Goal: Task Accomplishment & Management: Use online tool/utility

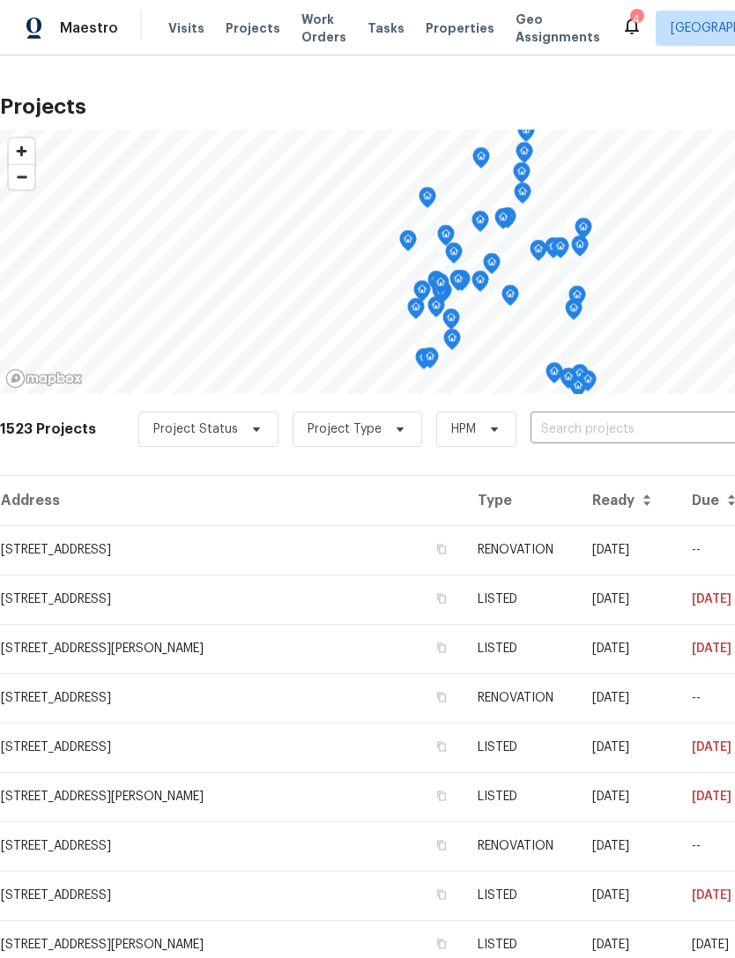
click at [434, 19] on span "Properties" at bounding box center [460, 28] width 69 height 18
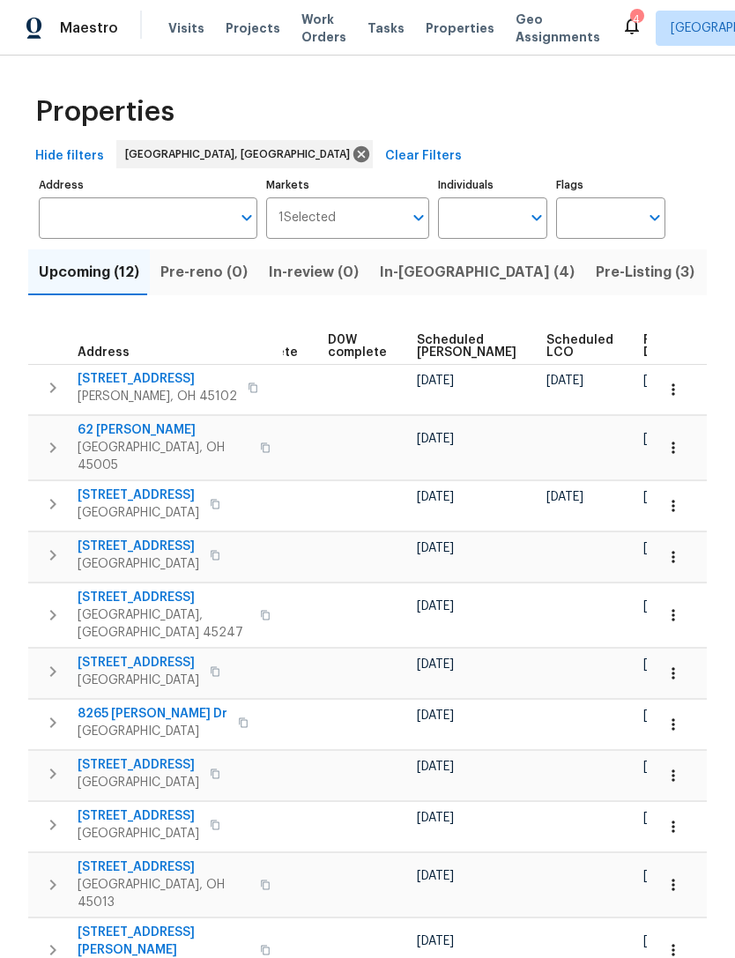
scroll to position [0, 442]
click at [644, 356] on span "Ready Date" at bounding box center [663, 346] width 39 height 25
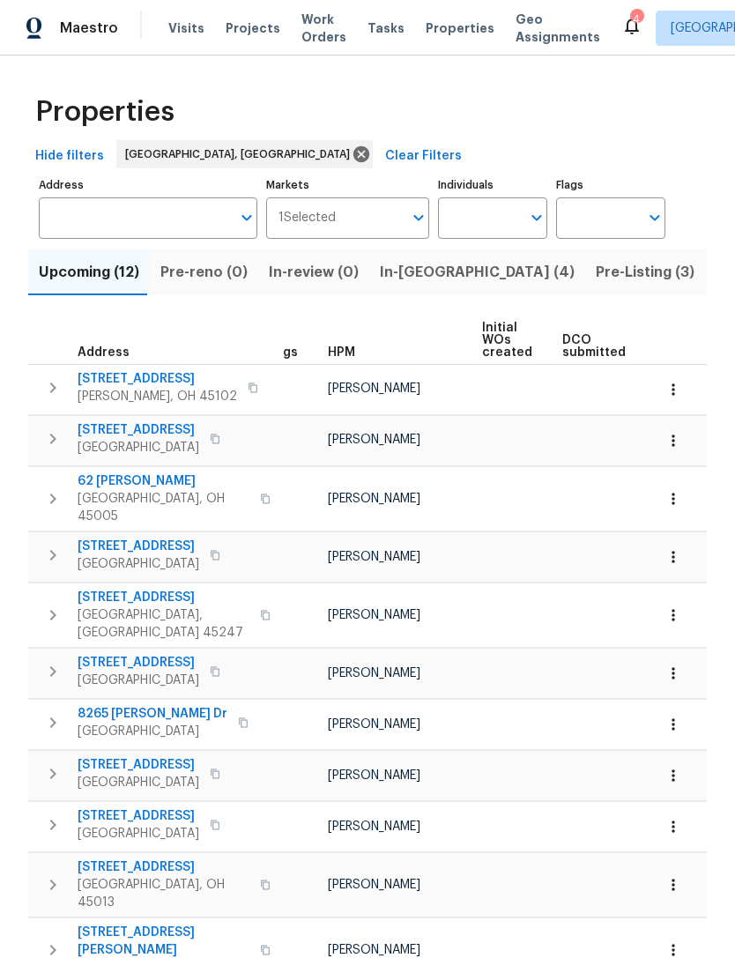
click at [432, 274] on span "In-[GEOGRAPHIC_DATA] (4)" at bounding box center [477, 272] width 195 height 25
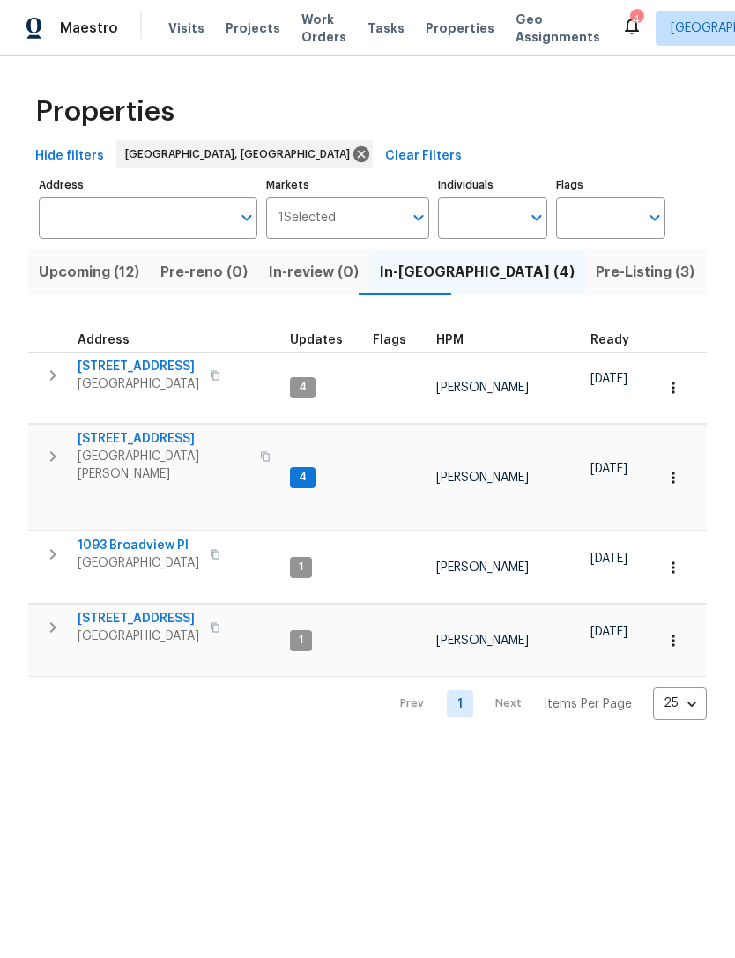
click at [179, 367] on span "3364 Amberway Ct # 45" at bounding box center [139, 367] width 122 height 18
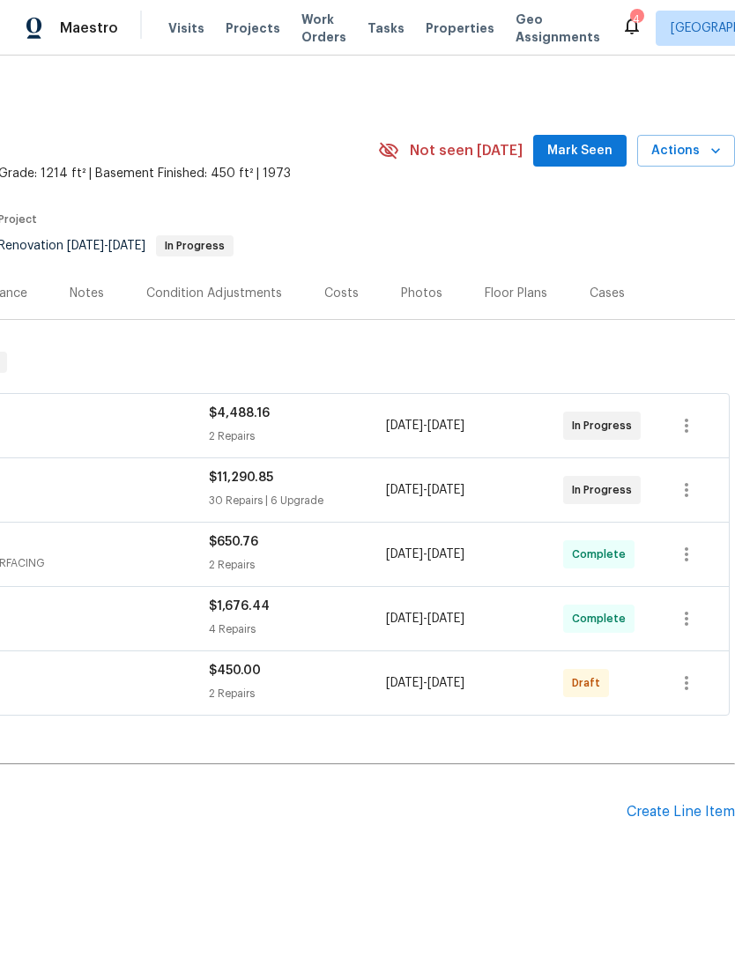
scroll to position [0, 261]
click at [688, 681] on icon "button" at bounding box center [686, 682] width 21 height 21
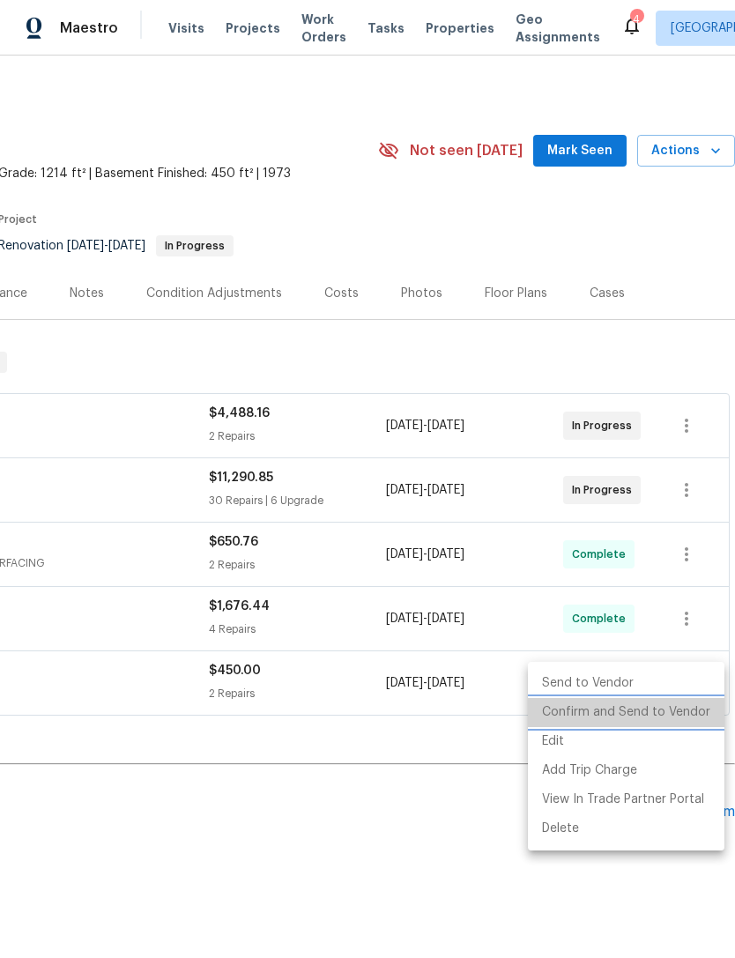
click at [644, 712] on li "Confirm and Send to Vendor" at bounding box center [626, 712] width 197 height 29
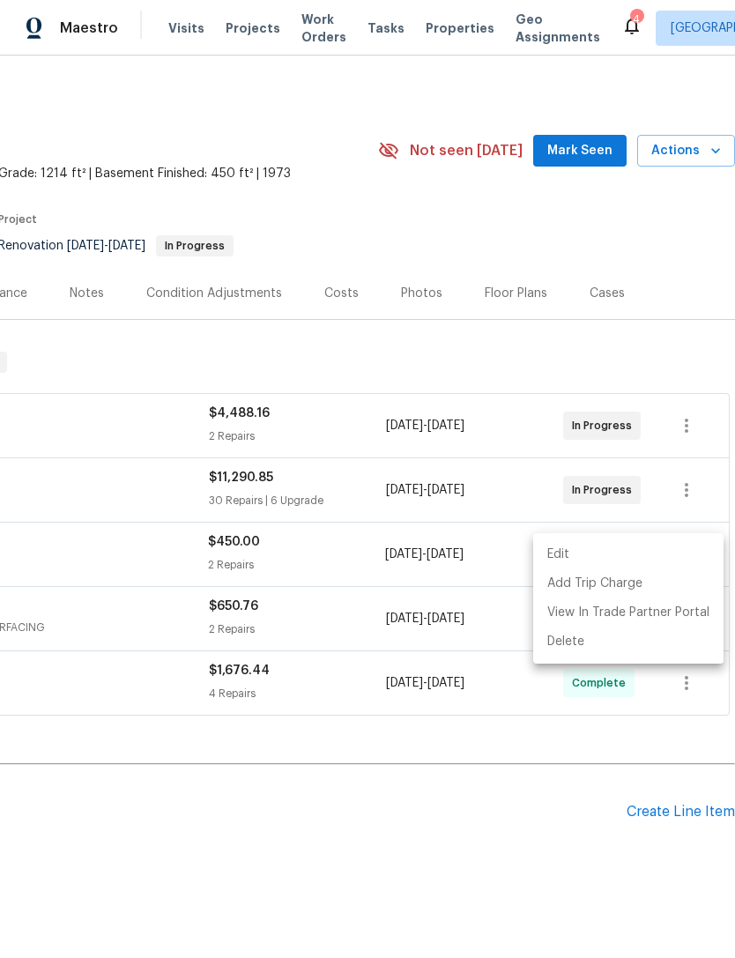
click at [481, 795] on div at bounding box center [367, 479] width 735 height 958
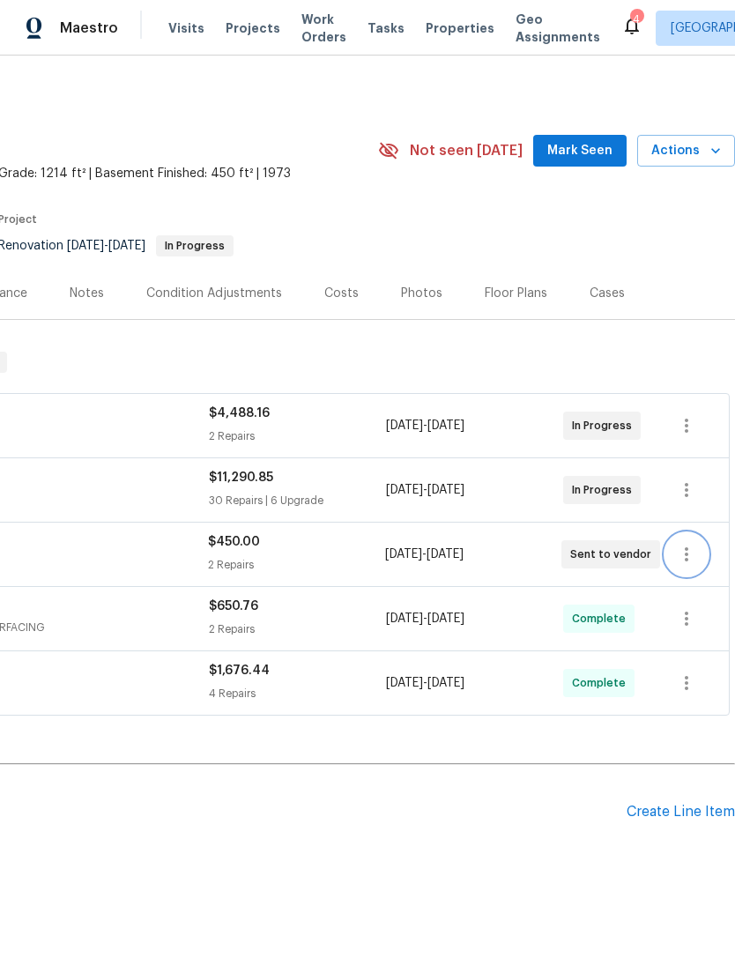
click at [682, 547] on icon "button" at bounding box center [686, 554] width 21 height 21
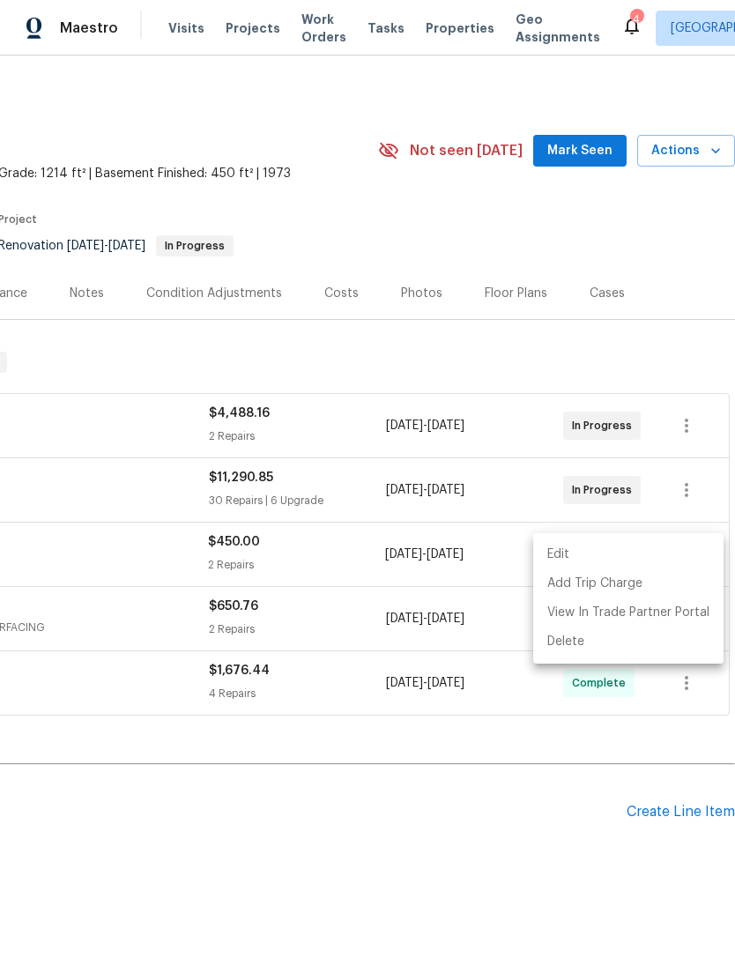
click at [571, 545] on li "Edit" at bounding box center [628, 554] width 190 height 29
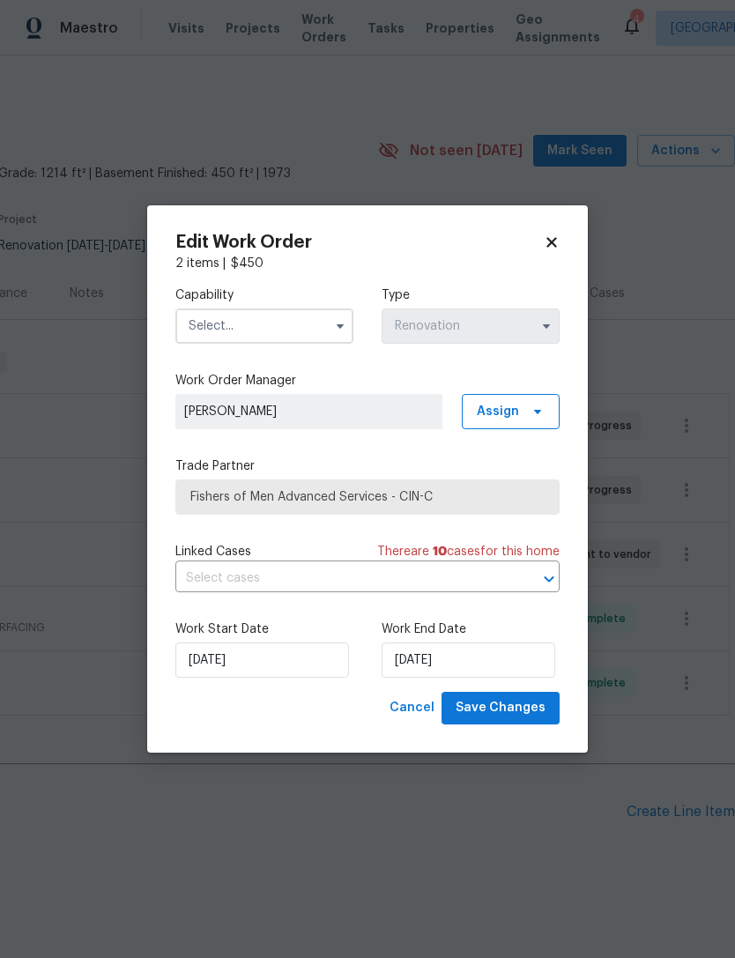
click at [314, 338] on input "text" at bounding box center [264, 325] width 178 height 35
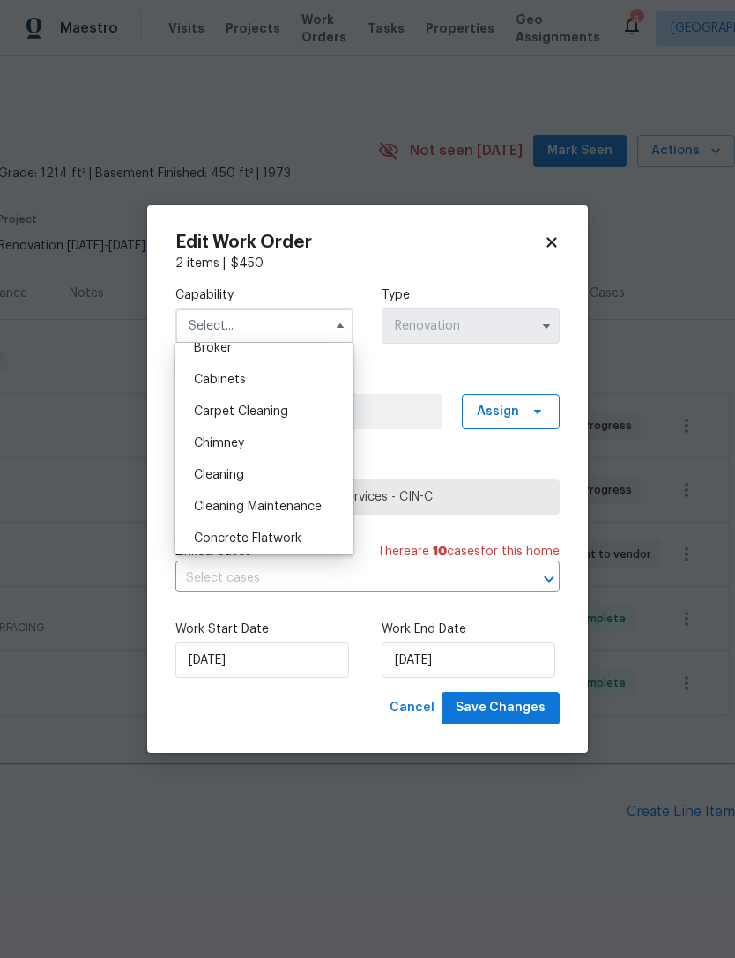
scroll to position [149, 0]
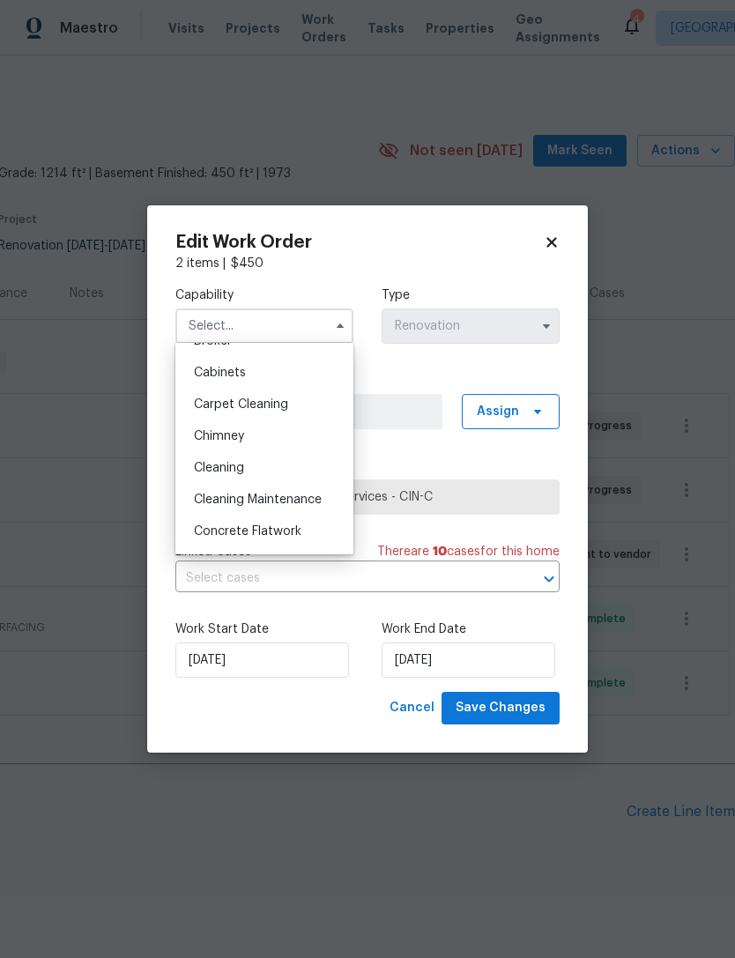
click at [250, 473] on div "Cleaning" at bounding box center [264, 468] width 169 height 32
type input "Cleaning"
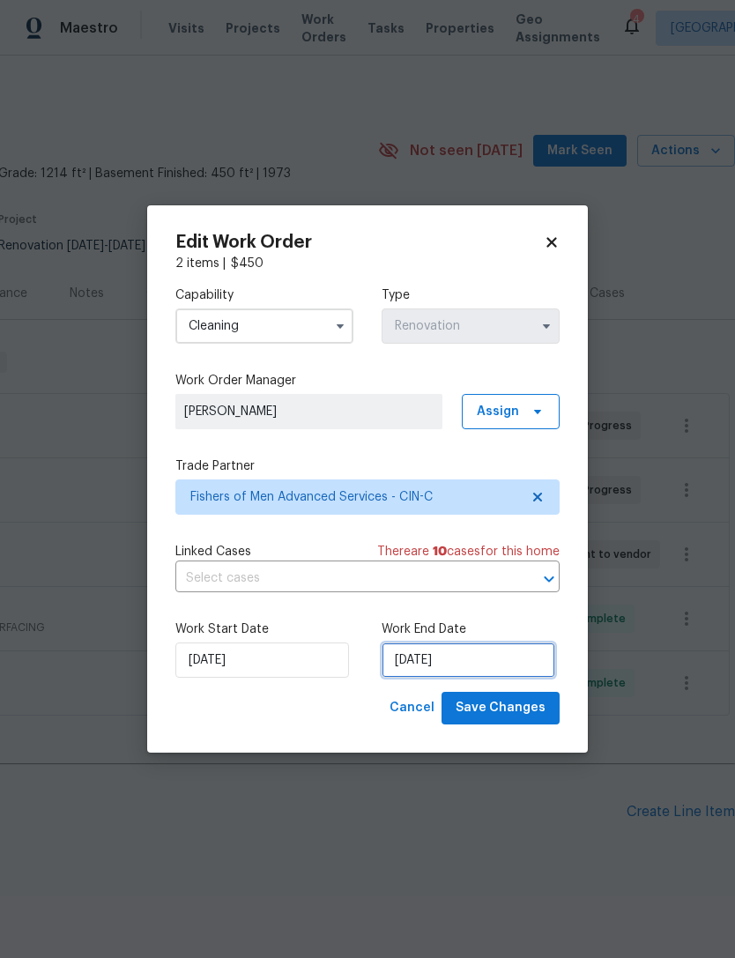
click at [452, 657] on input "[DATE]" at bounding box center [469, 659] width 174 height 35
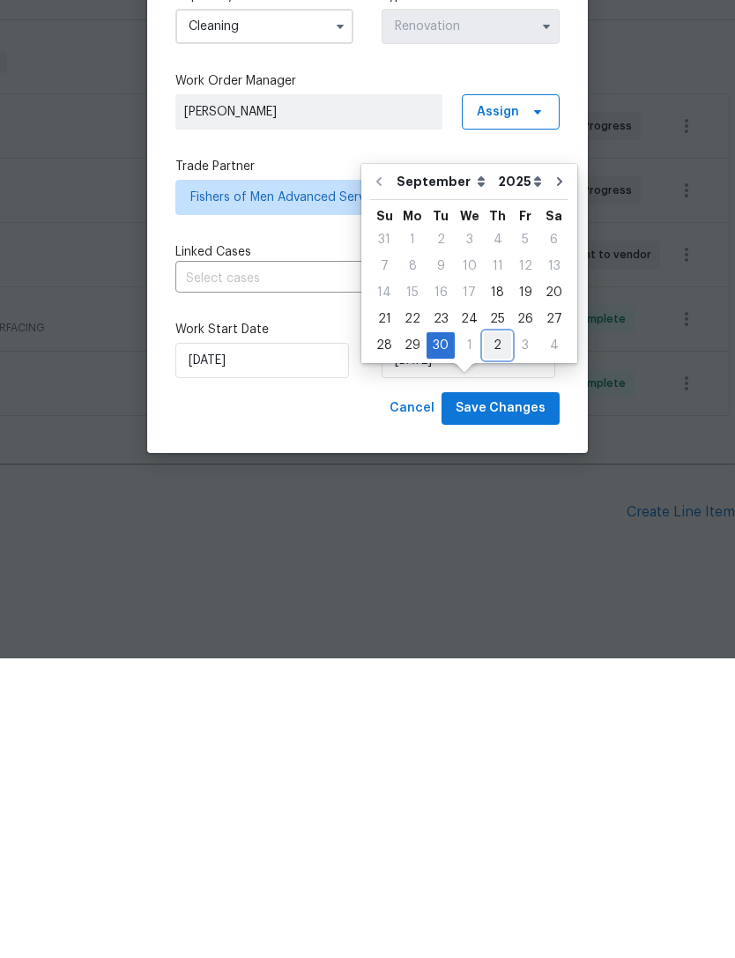
click at [489, 633] on div "2" at bounding box center [497, 645] width 27 height 25
type input "[DATE]"
select select "9"
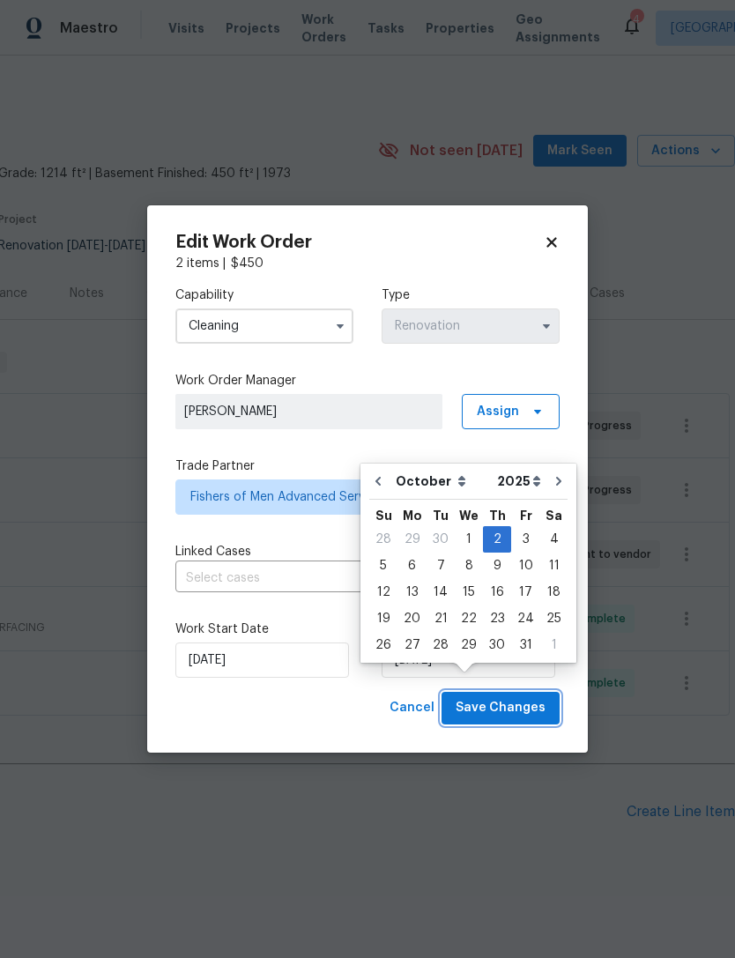
click at [519, 706] on span "Save Changes" at bounding box center [501, 708] width 90 height 22
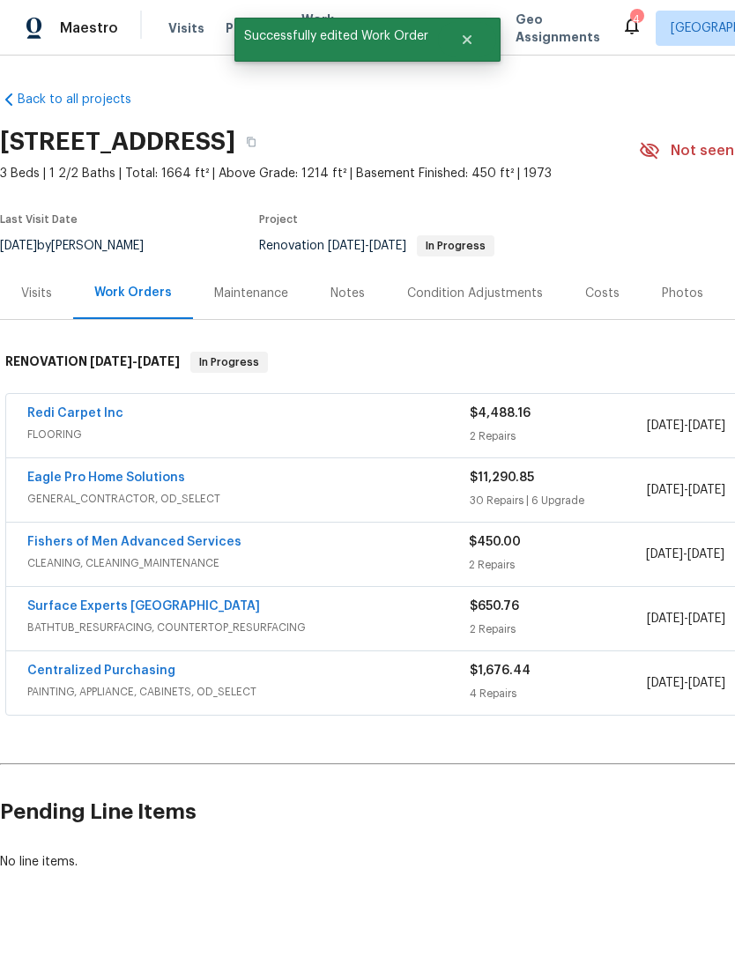
scroll to position [0, 0]
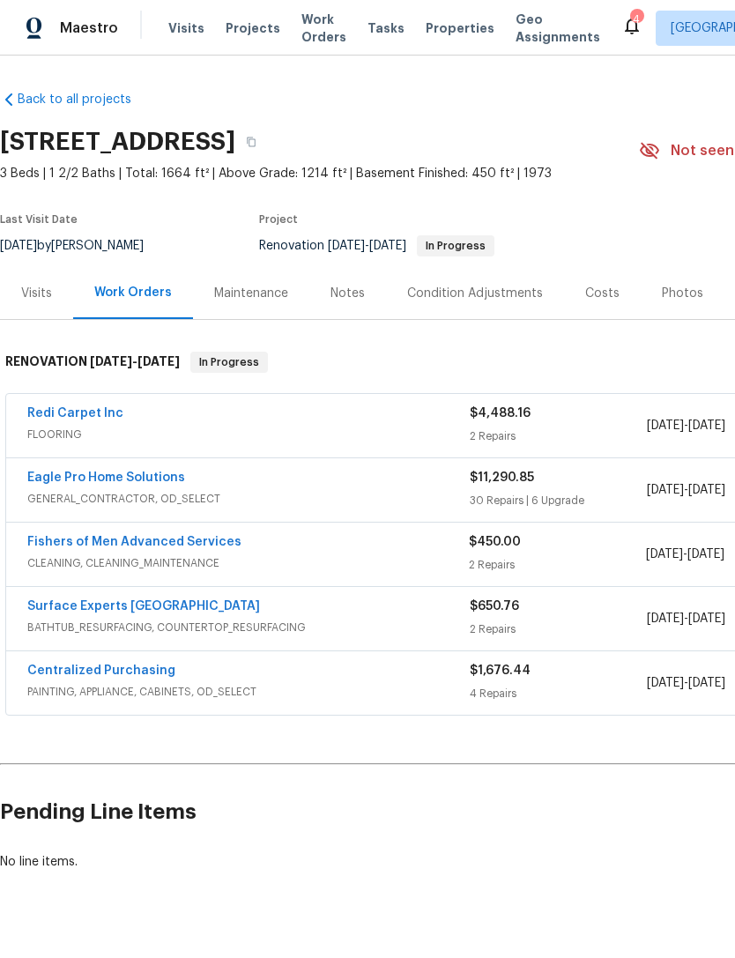
click at [320, 98] on div "Back to all projects [STREET_ADDRESS] 3 Beds | 1 2/2 Baths | Total: 1664 ft² | …" at bounding box center [498, 481] width 996 height 808
click at [253, 26] on span "Projects" at bounding box center [253, 28] width 55 height 18
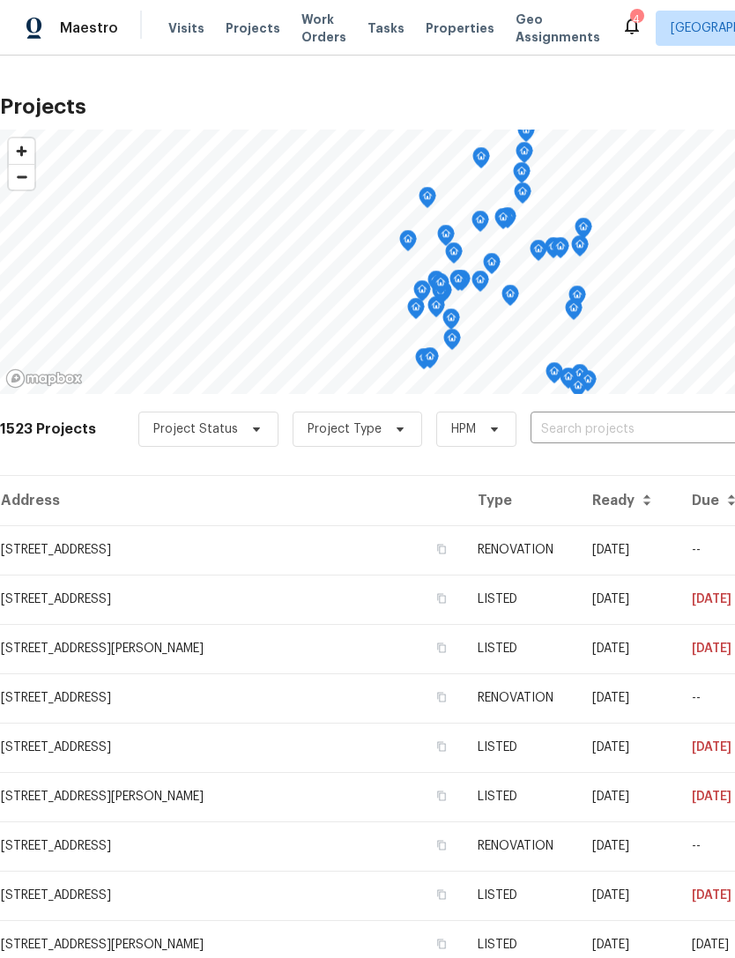
click at [449, 28] on span "Properties" at bounding box center [460, 28] width 69 height 18
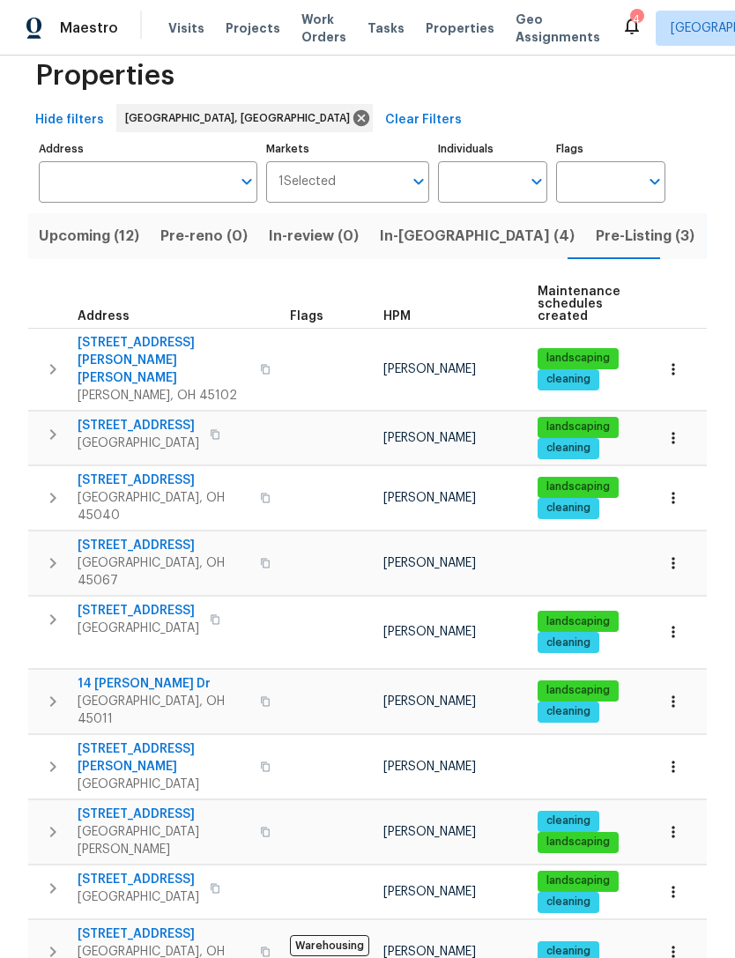
scroll to position [37, 0]
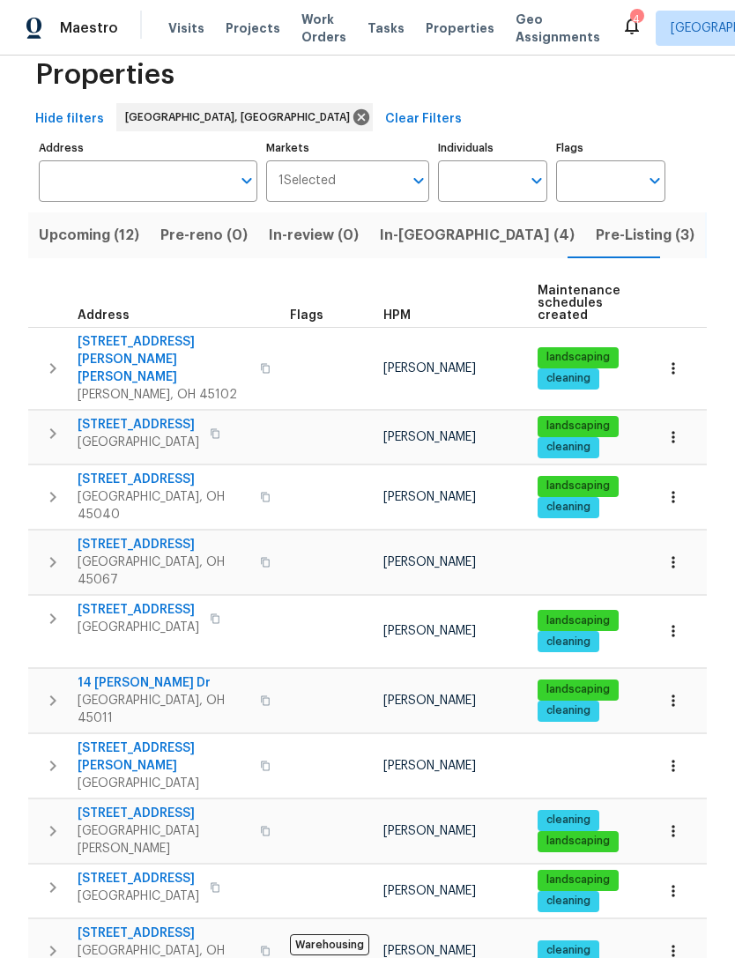
click at [216, 613] on icon "button" at bounding box center [215, 618] width 9 height 10
click at [303, 37] on span "Work Orders" at bounding box center [323, 28] width 45 height 35
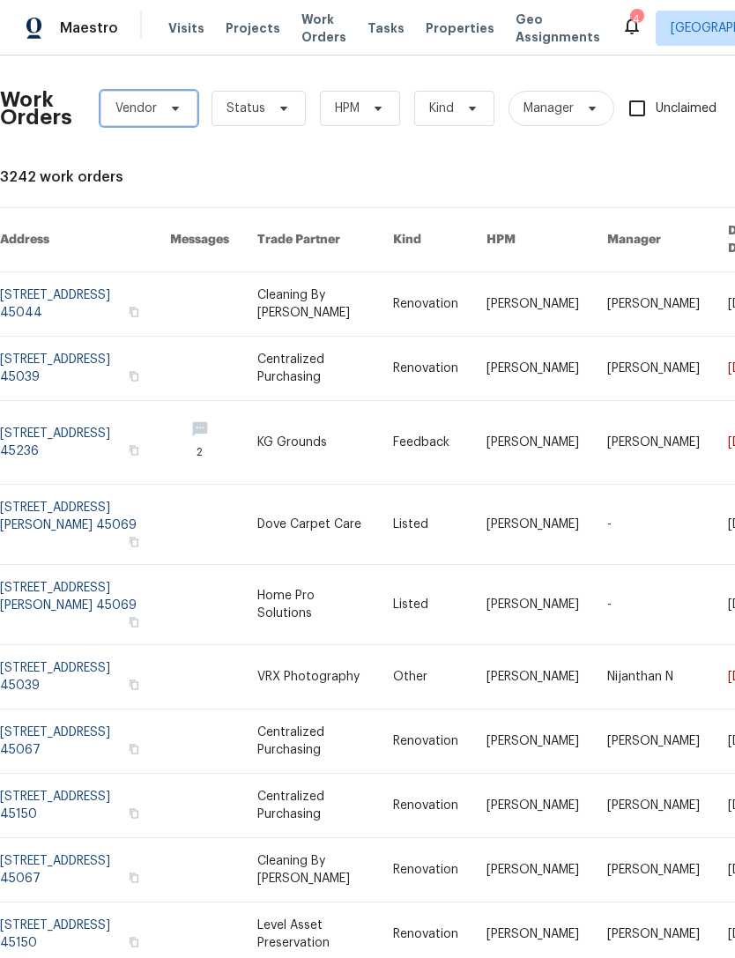
click at [178, 115] on span "Vendor" at bounding box center [148, 108] width 97 height 35
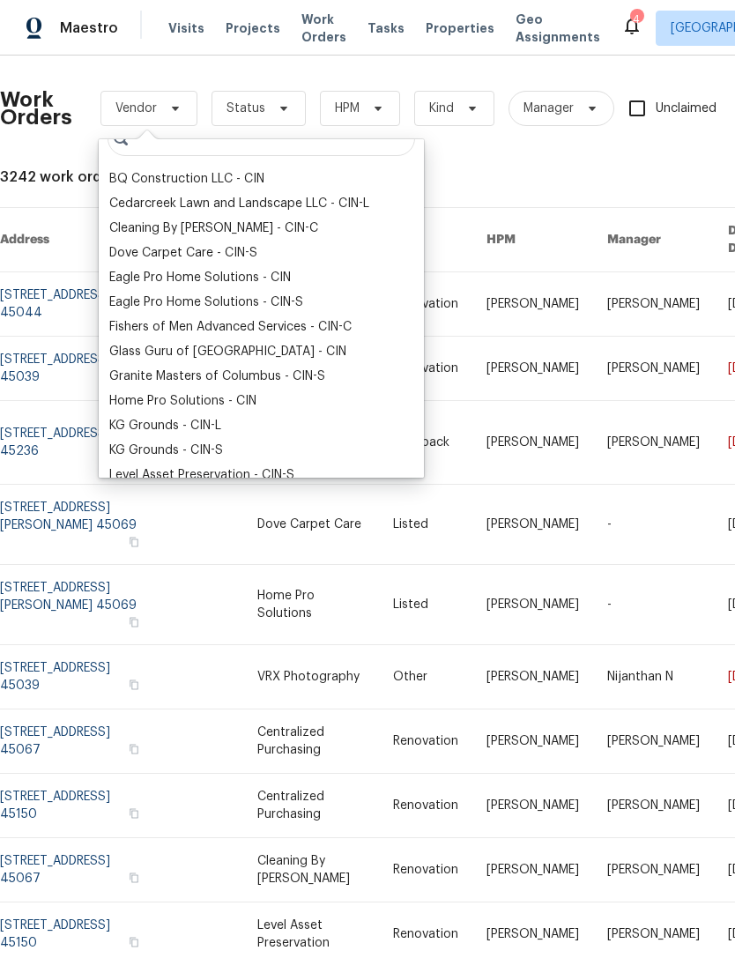
scroll to position [19, 0]
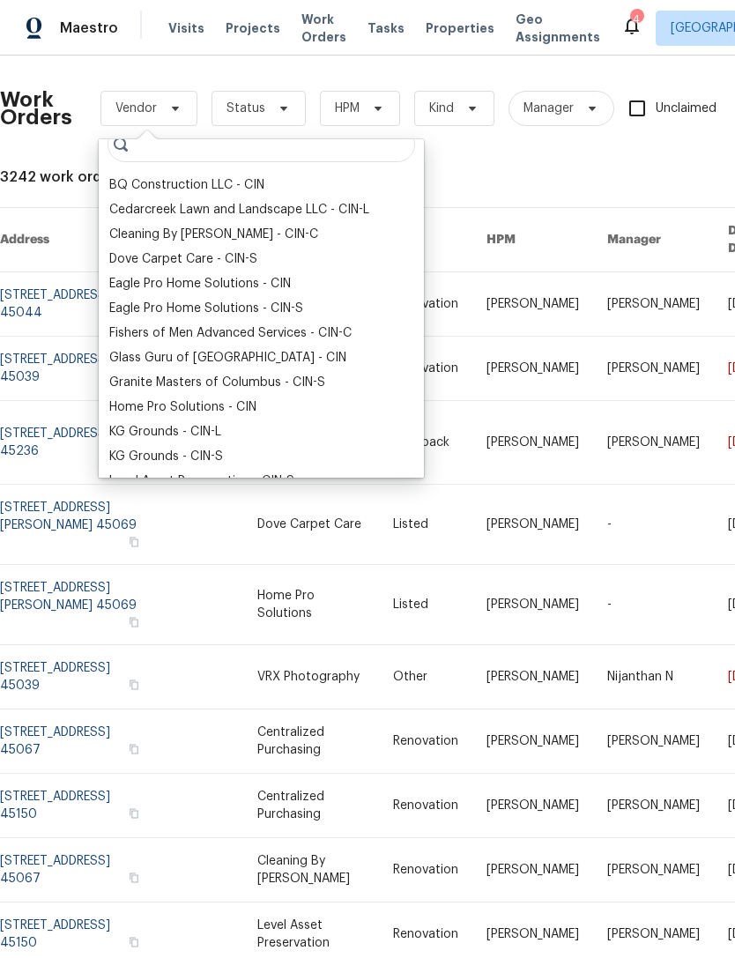
click at [239, 263] on div "Dove Carpet Care - CIN-S" at bounding box center [183, 259] width 148 height 18
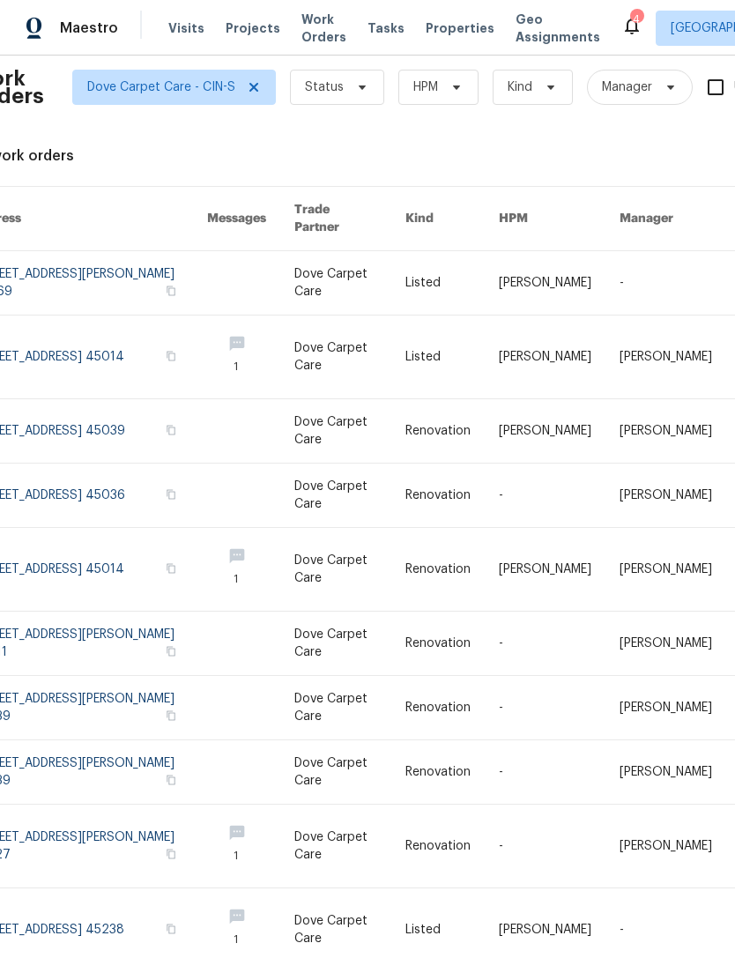
scroll to position [21, 29]
click at [368, 550] on link at bounding box center [348, 569] width 111 height 83
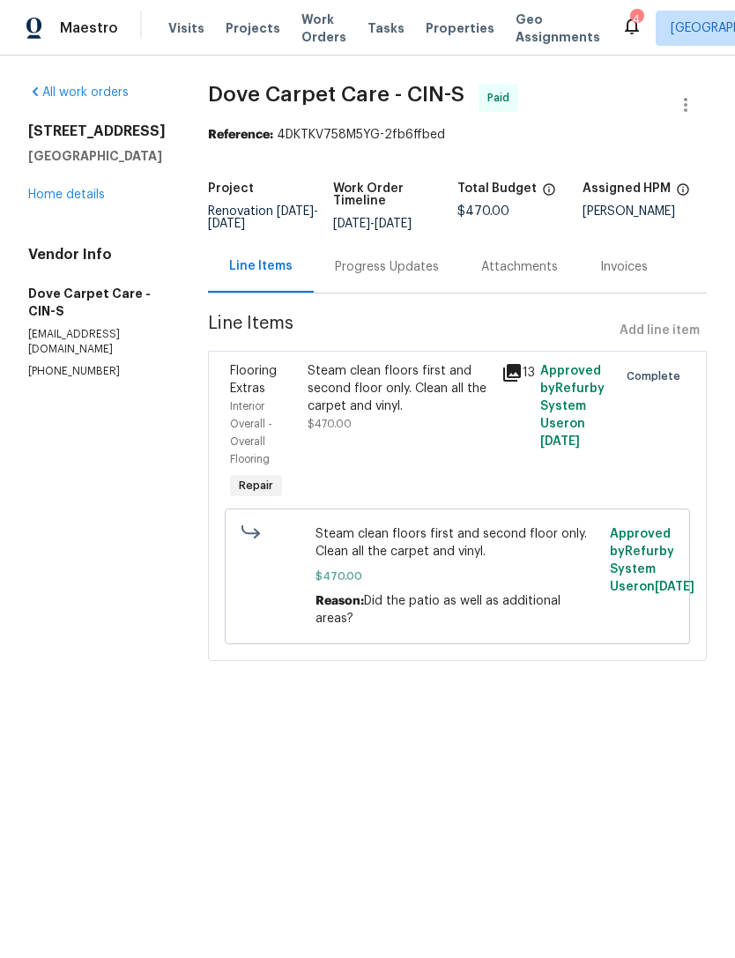
click at [411, 280] on div "Progress Updates" at bounding box center [387, 267] width 146 height 52
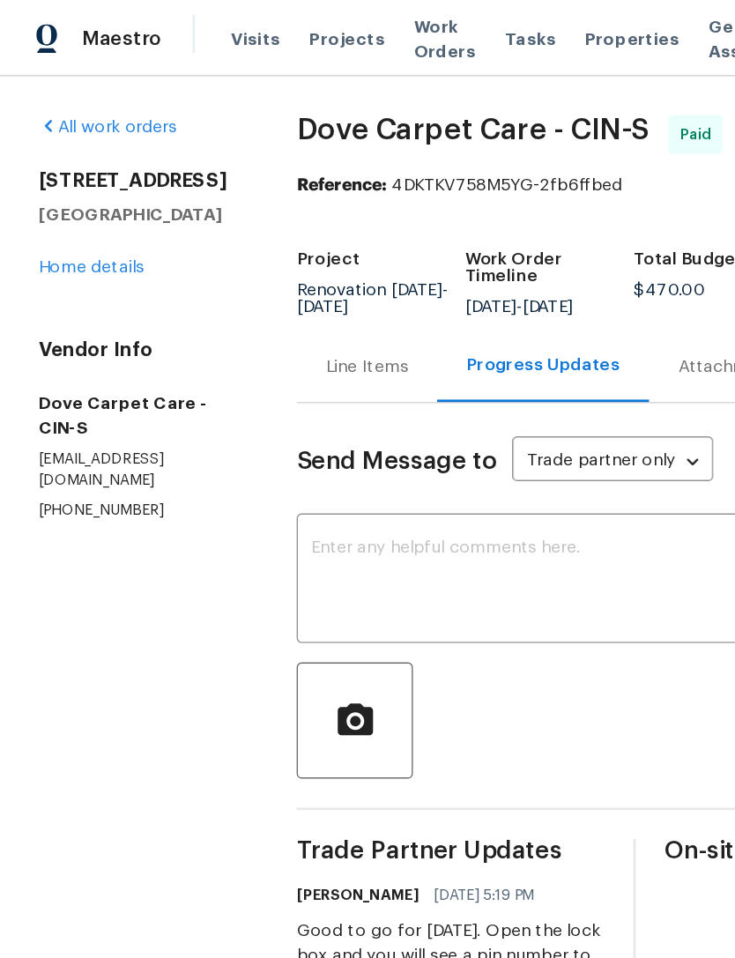
click at [256, 29] on span "Projects" at bounding box center [253, 28] width 55 height 18
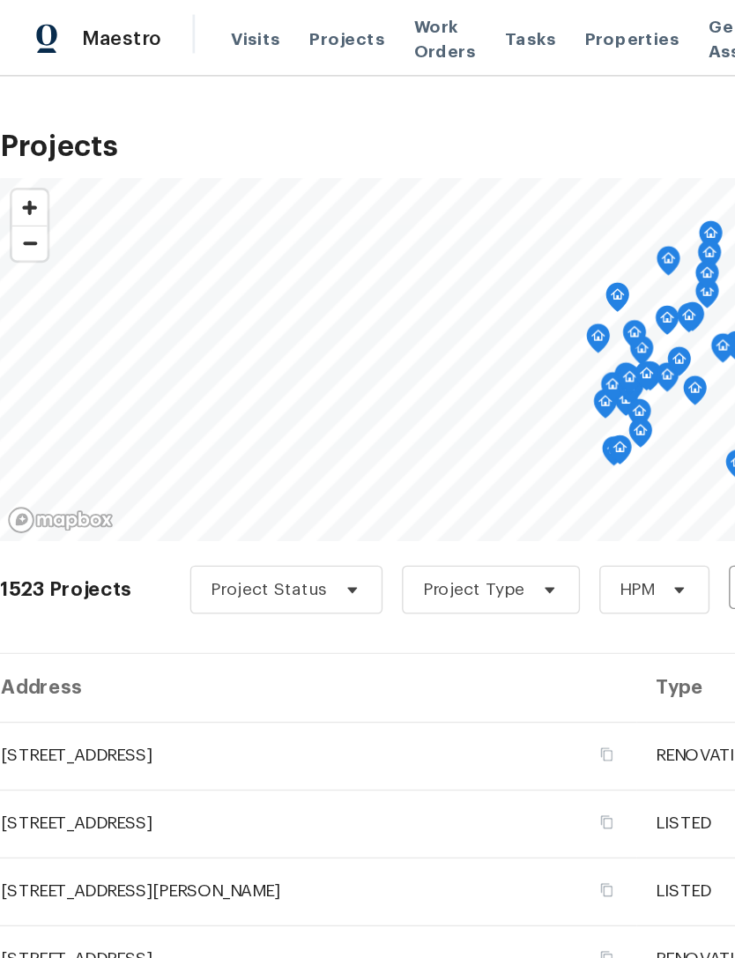
click at [438, 34] on span "Properties" at bounding box center [460, 28] width 69 height 18
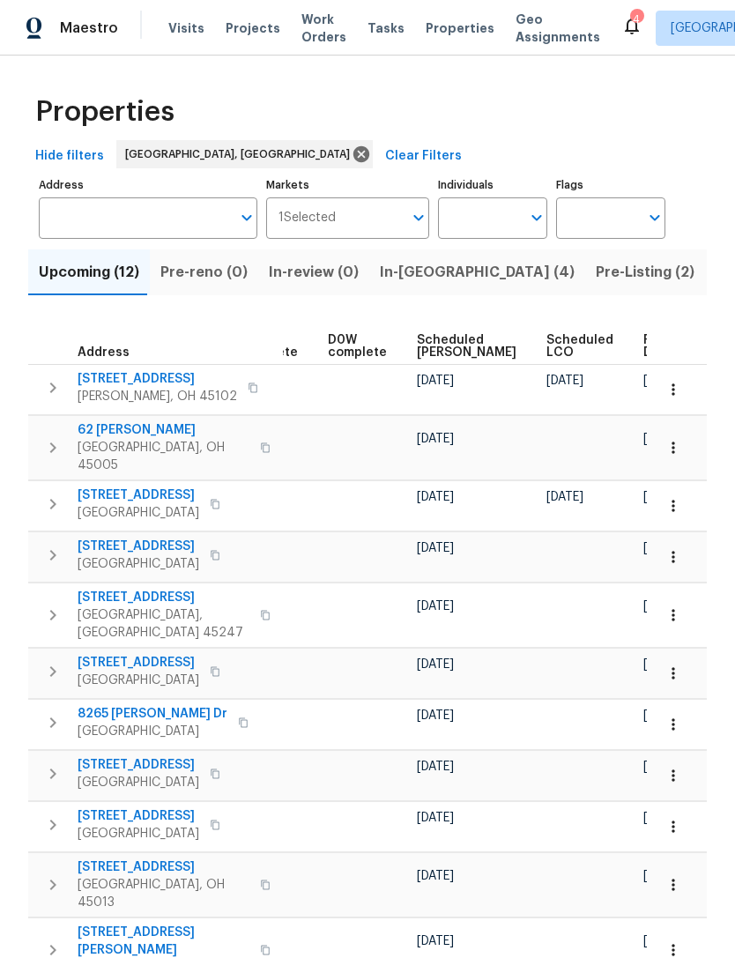
scroll to position [0, 442]
click at [644, 340] on span "Ready Date" at bounding box center [663, 346] width 39 height 25
